Goal: Transaction & Acquisition: Purchase product/service

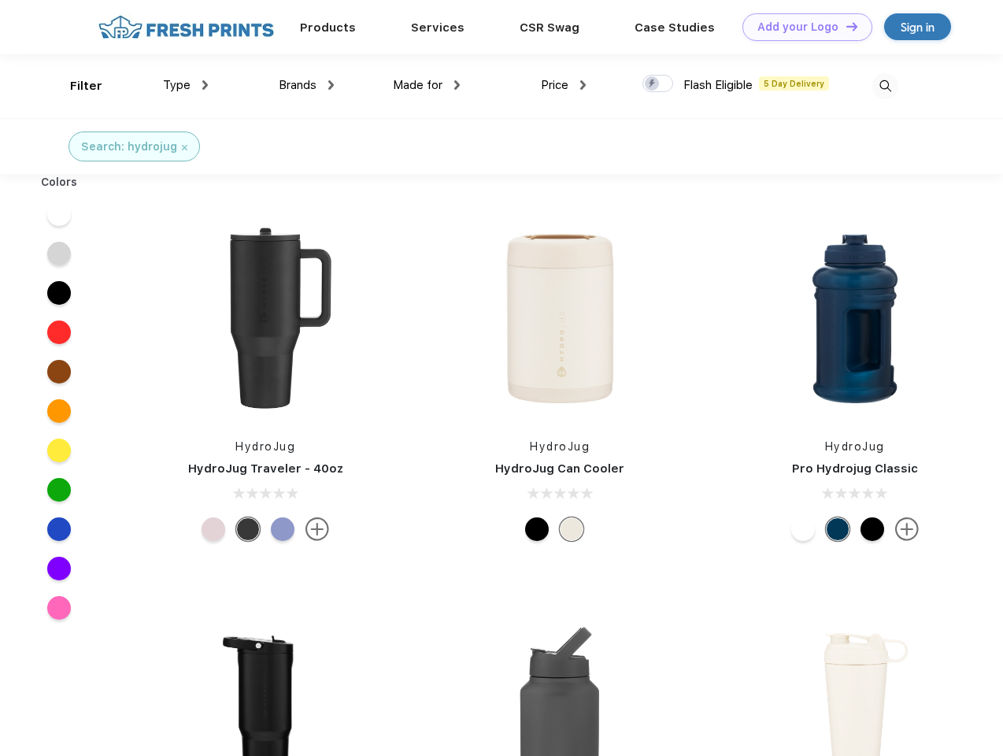
click at [801, 27] on link "Add your Logo Design Tool" at bounding box center [807, 27] width 130 height 28
click at [0, 0] on div "Design Tool" at bounding box center [0, 0] width 0 height 0
click at [845, 26] on link "Add your Logo Design Tool" at bounding box center [807, 27] width 130 height 28
click at [76, 86] on div "Filter" at bounding box center [86, 86] width 32 height 18
click at [186, 85] on span "Type" at bounding box center [177, 85] width 28 height 14
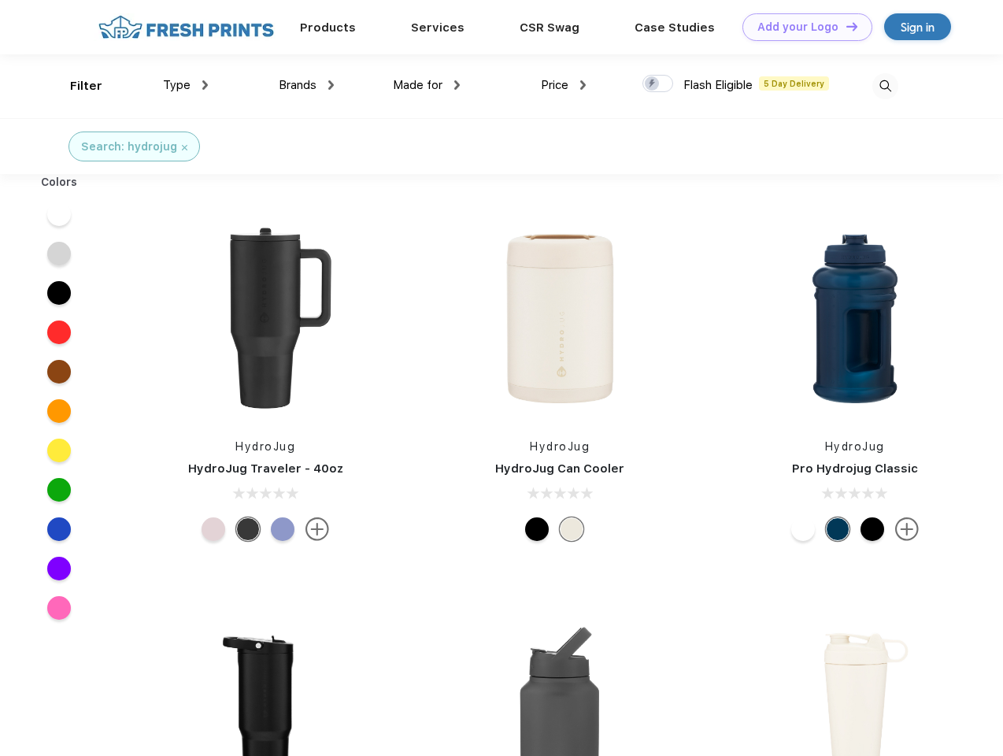
click at [306, 85] on span "Brands" at bounding box center [298, 85] width 38 height 14
click at [427, 85] on span "Made for" at bounding box center [418, 85] width 50 height 14
click at [564, 85] on span "Price" at bounding box center [555, 85] width 28 height 14
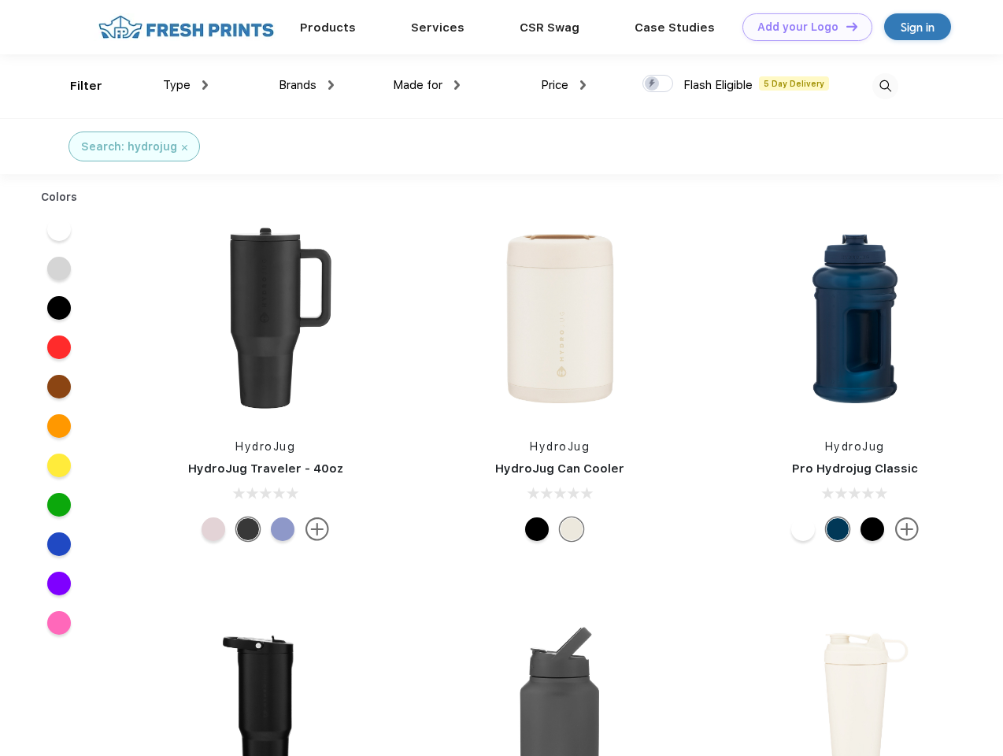
click at [658, 84] on div at bounding box center [657, 83] width 31 height 17
click at [653, 84] on input "checkbox" at bounding box center [647, 79] width 10 height 10
click at [885, 86] on img at bounding box center [885, 86] width 26 height 26
